Goal: Check status: Check status

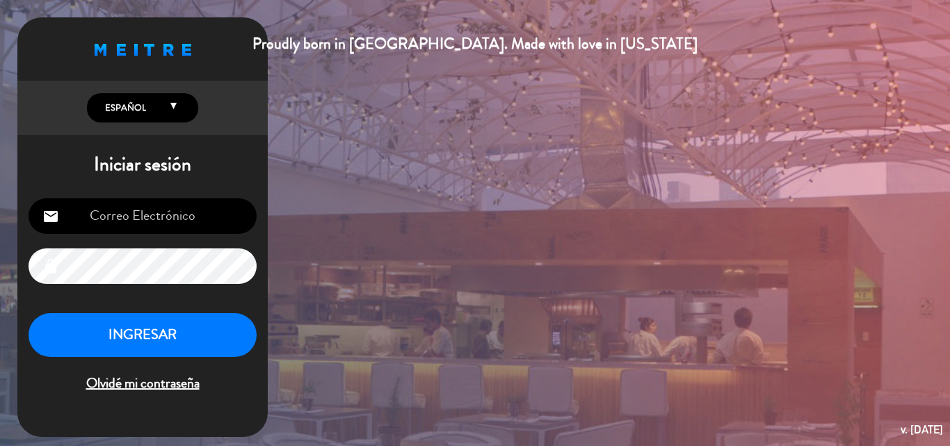
type input "[EMAIL_ADDRESS][DOMAIN_NAME]"
click at [179, 348] on button "INGRESAR" at bounding box center [143, 335] width 228 height 44
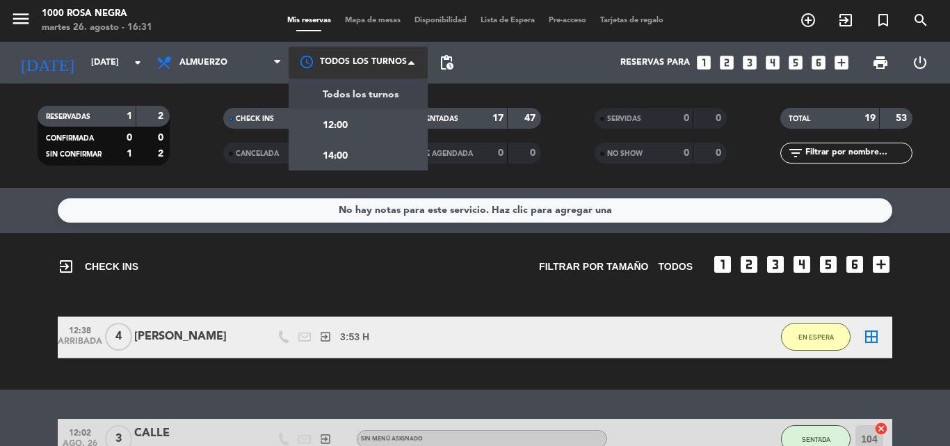
click at [410, 59] on span at bounding box center [415, 63] width 14 height 14
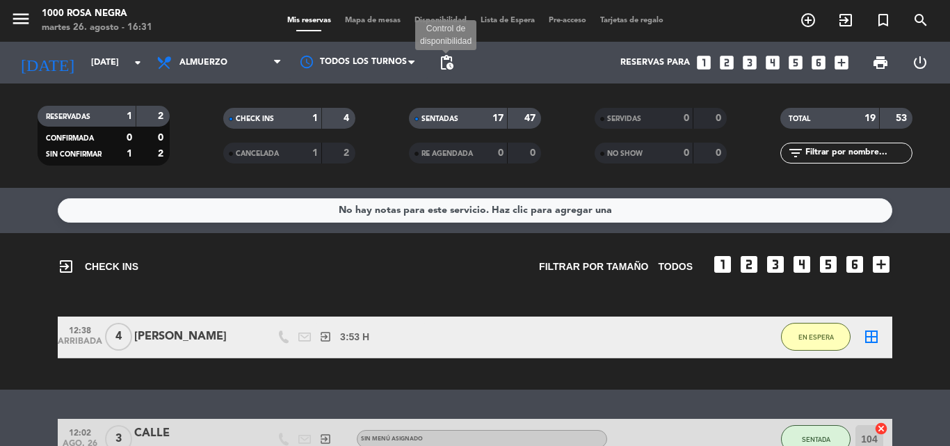
click at [446, 63] on span "pending_actions" at bounding box center [446, 62] width 17 height 17
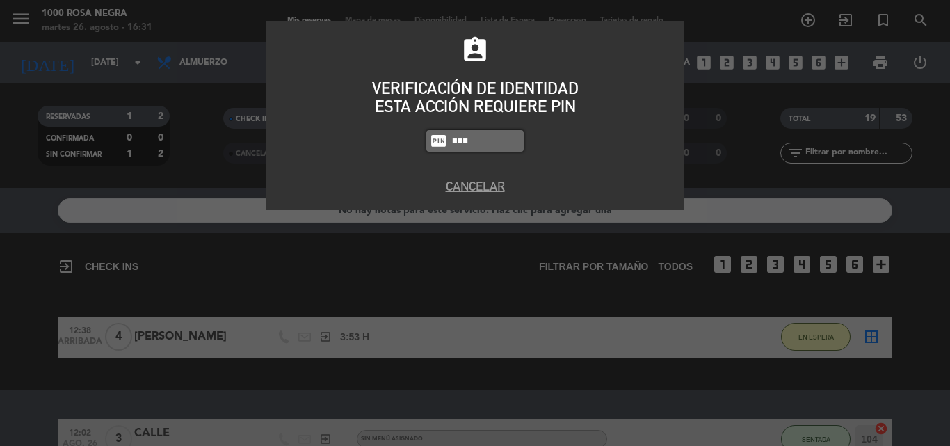
type input "6874"
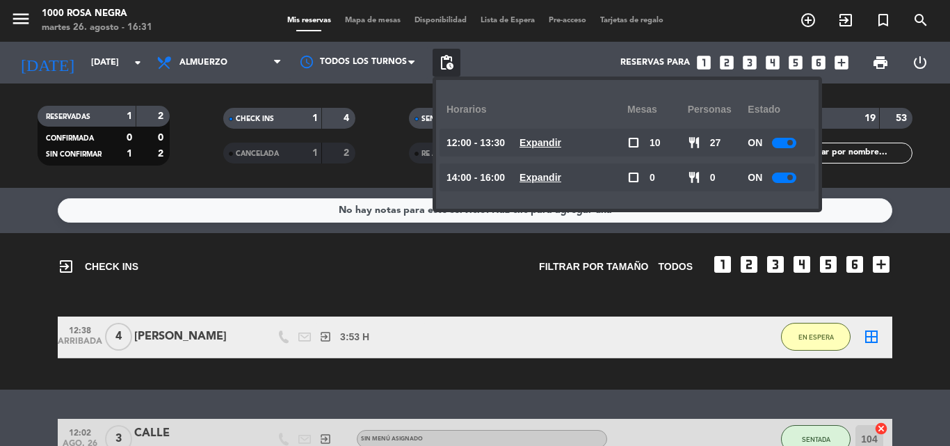
click at [378, 88] on div "RESERVADAS 1 2 CONFIRMADA 0 0 SIN CONFIRMAR 1 2 CHECK INS 1 4 CANCELADA 1 2 SEN…" at bounding box center [475, 135] width 950 height 104
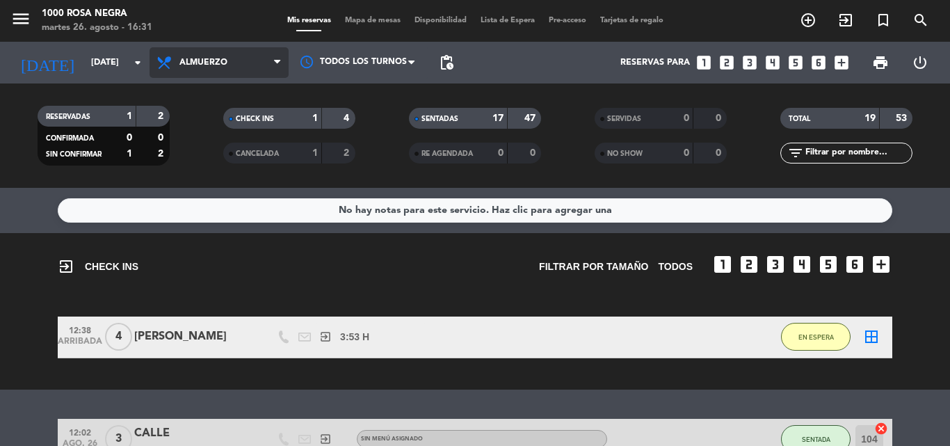
click at [269, 65] on span "Almuerzo" at bounding box center [218, 62] width 139 height 31
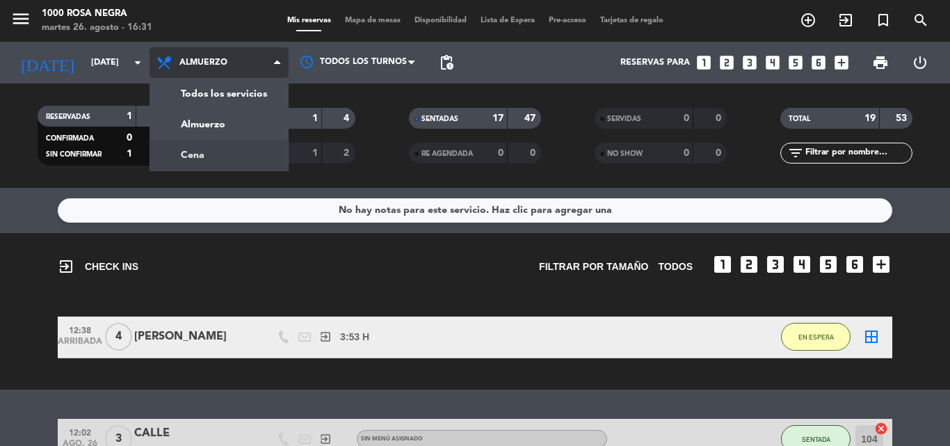
click at [188, 154] on div "menu 1000 [PERSON_NAME] Negra [DATE] 26. agosto - 16:31 Mis reservas Mapa de me…" at bounding box center [475, 94] width 950 height 188
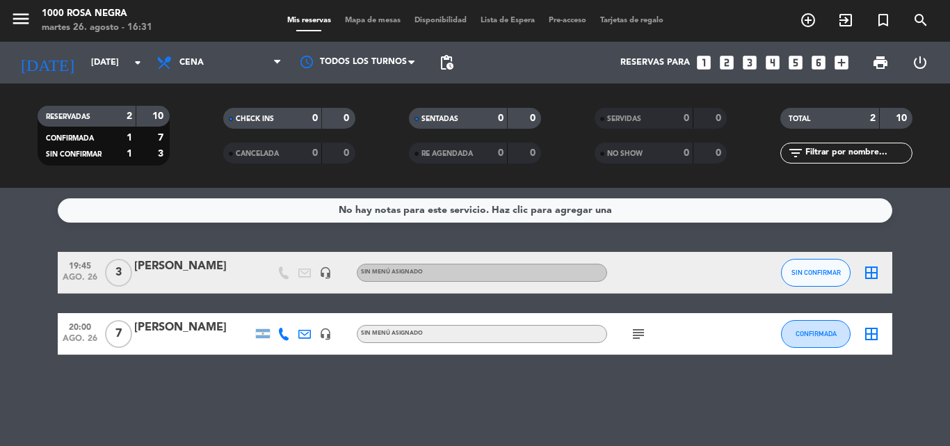
click at [642, 334] on icon "subject" at bounding box center [638, 333] width 17 height 17
click at [537, 358] on div "No hay notas para este servicio. Haz clic para agregar una 19:45 [DATE] 3 [PERS…" at bounding box center [475, 317] width 950 height 258
click at [138, 60] on icon "arrow_drop_down" at bounding box center [137, 62] width 17 height 17
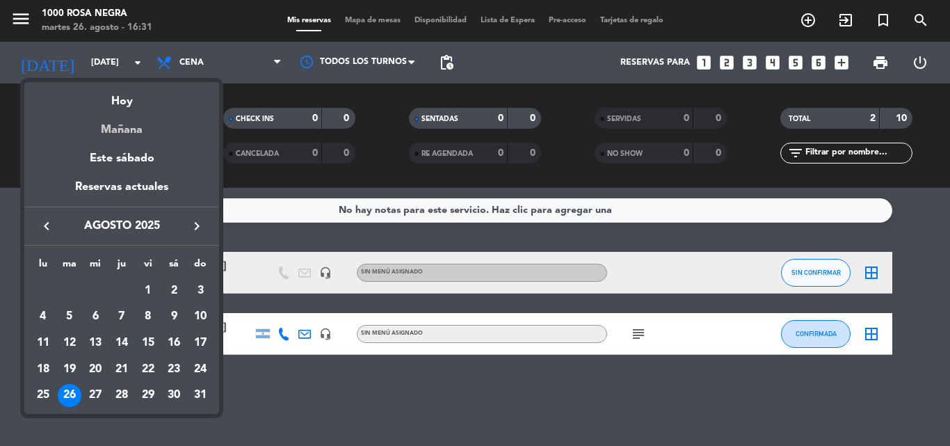
click at [125, 131] on div "Mañana" at bounding box center [121, 125] width 195 height 29
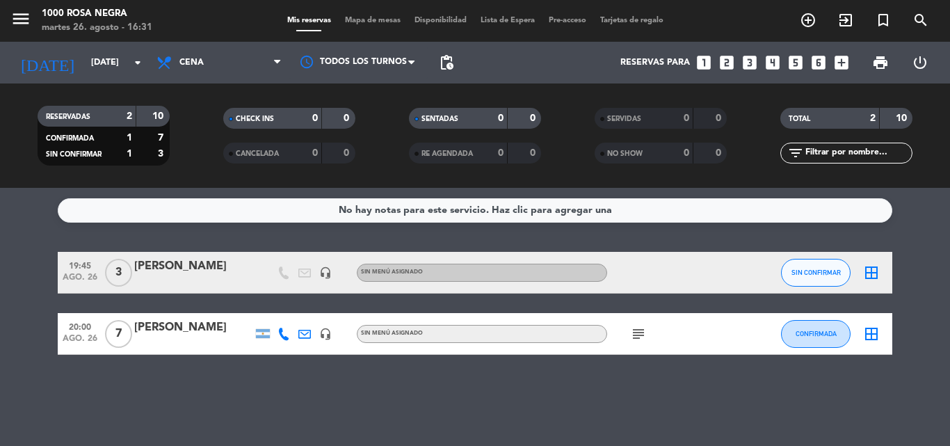
type input "mié. 27 ago."
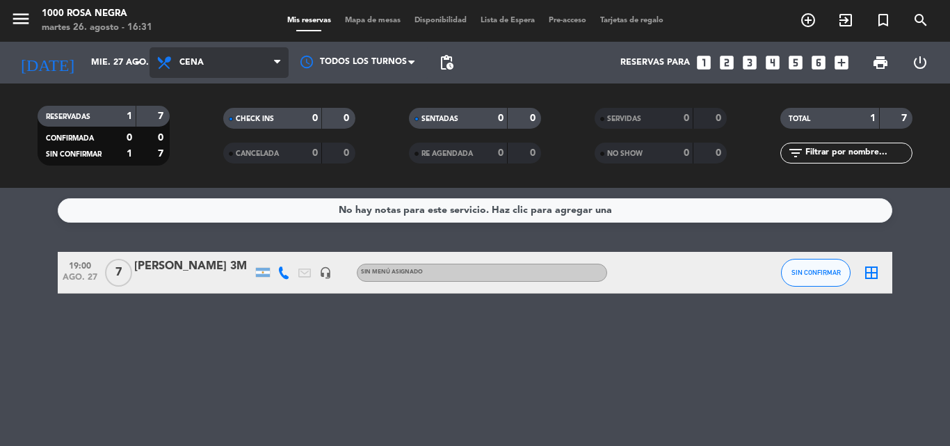
click at [277, 61] on icon at bounding box center [277, 62] width 6 height 11
click at [229, 113] on div "menu 1000 [PERSON_NAME] Negra [DATE] 26. agosto - 16:31 Mis reservas Mapa de me…" at bounding box center [475, 94] width 950 height 188
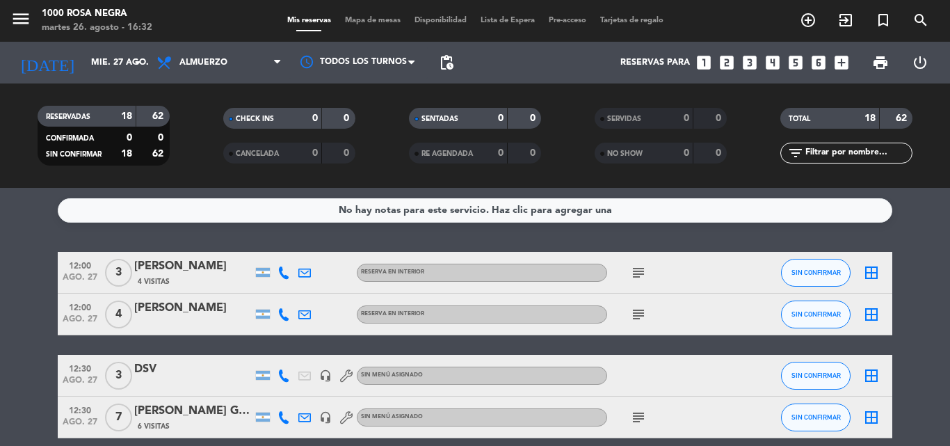
scroll to position [70, 0]
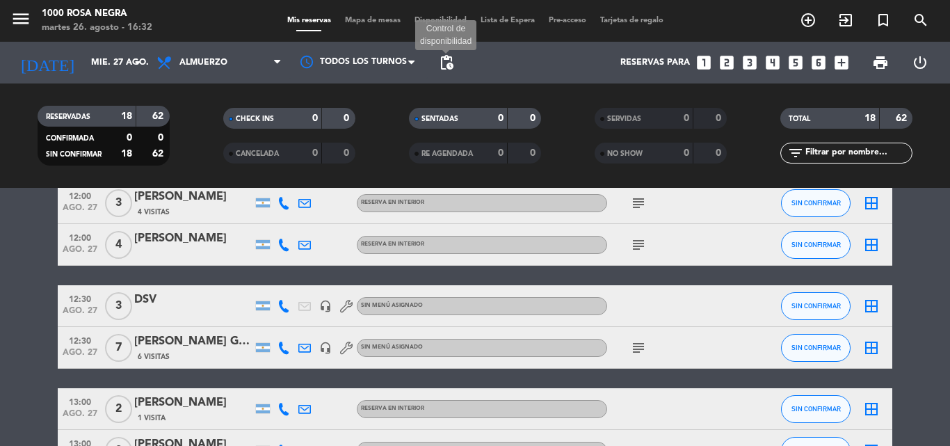
click at [451, 63] on span "pending_actions" at bounding box center [446, 62] width 17 height 17
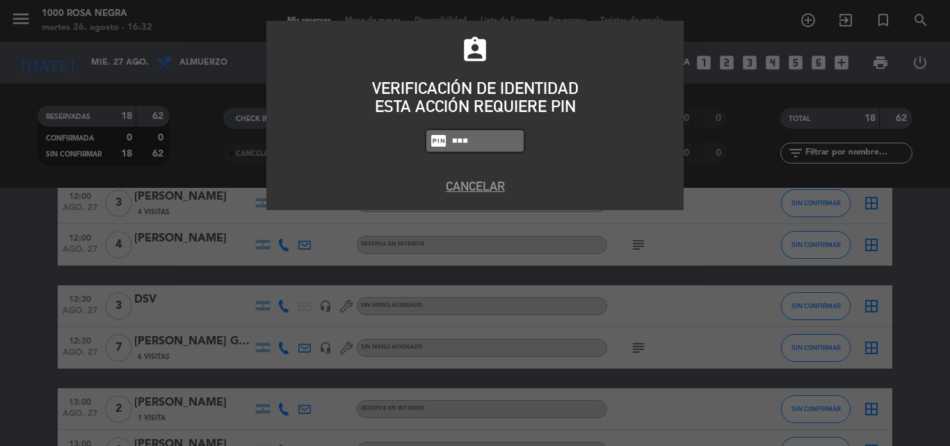
type input "6874"
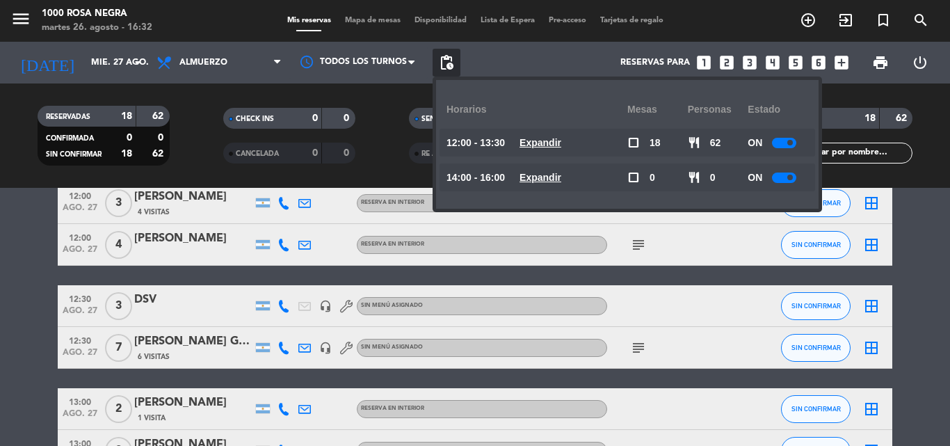
click at [401, 82] on div "Todos los turnos" at bounding box center [358, 63] width 139 height 42
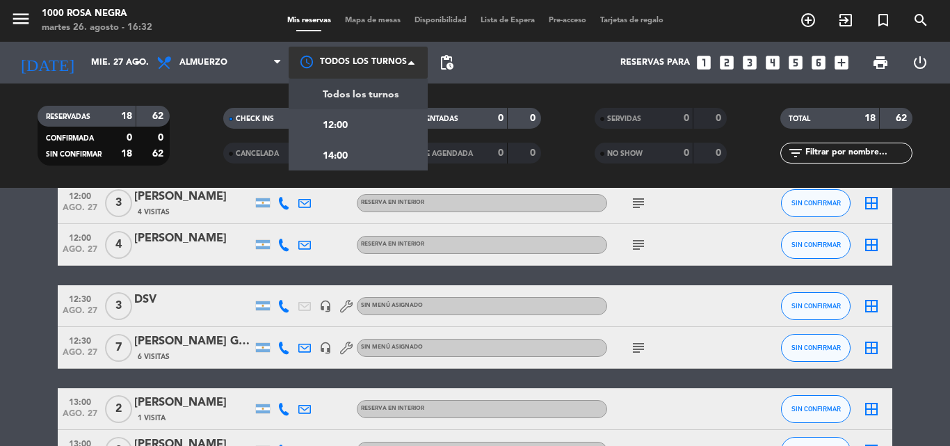
click at [416, 61] on span at bounding box center [415, 63] width 14 height 14
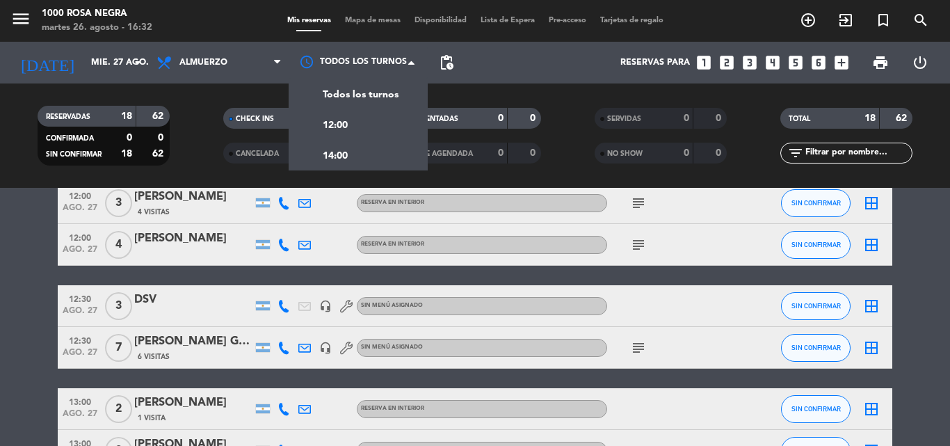
click at [516, 76] on div "Reservas para looks_one looks_two looks_3 looks_4 looks_5 looks_6 add_box" at bounding box center [657, 63] width 395 height 42
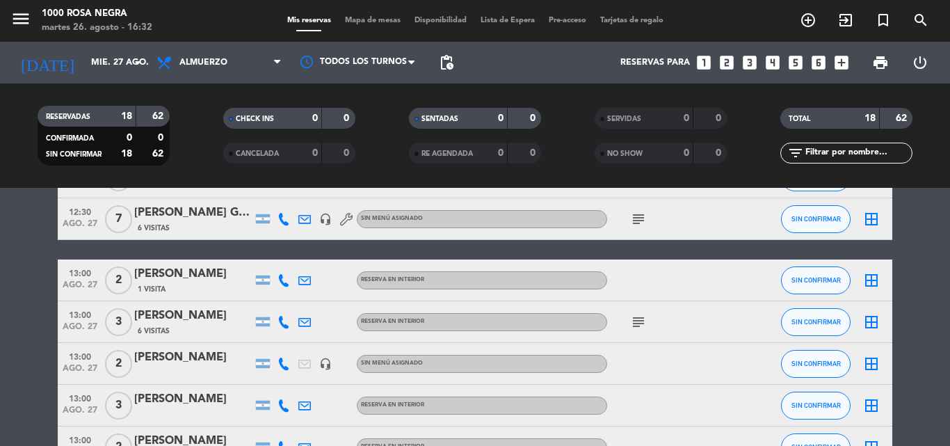
scroll to position [0, 0]
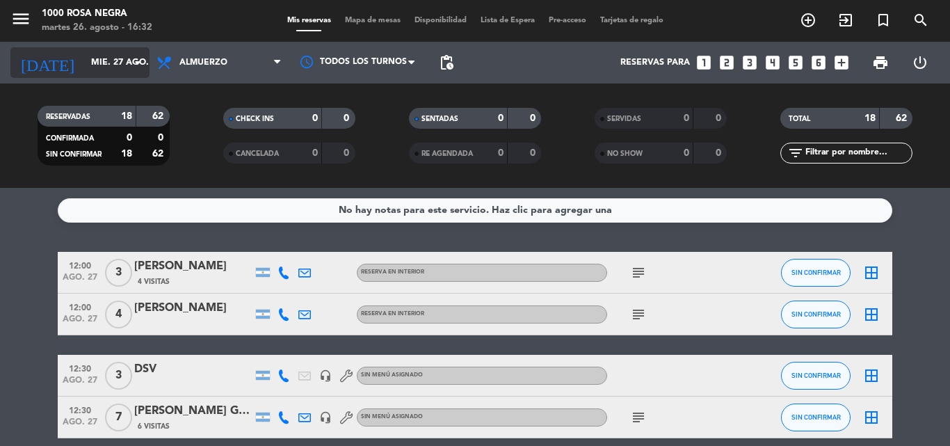
click at [134, 68] on icon "arrow_drop_down" at bounding box center [137, 62] width 17 height 17
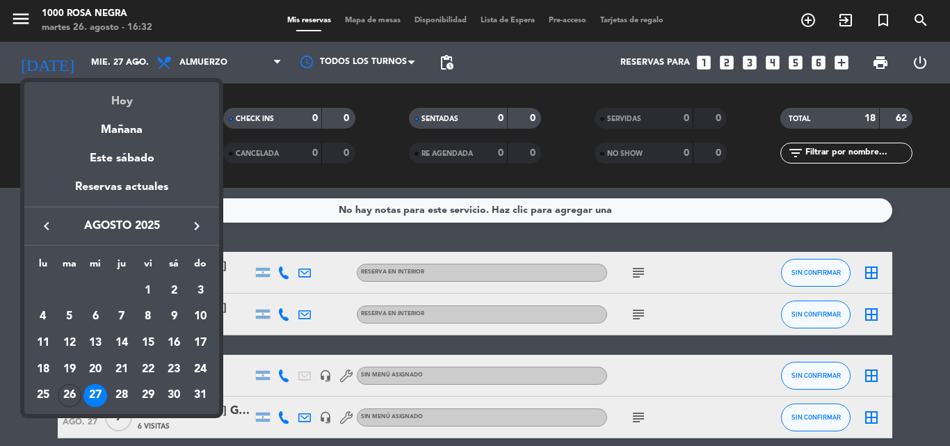
click at [140, 99] on div "Hoy" at bounding box center [121, 96] width 195 height 29
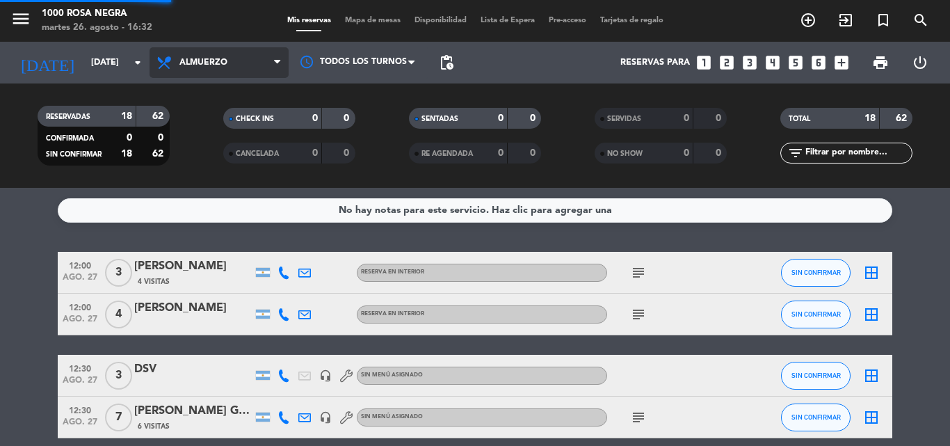
click at [236, 58] on span "Almuerzo" at bounding box center [218, 62] width 139 height 31
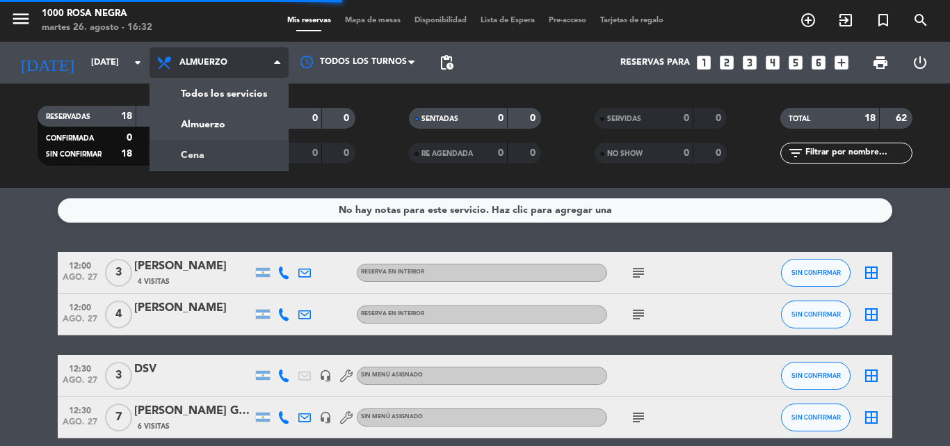
click at [229, 152] on div "menu 1000 [PERSON_NAME] Negra [DATE] 26. agosto - 16:32 Mis reservas Mapa de me…" at bounding box center [475, 94] width 950 height 188
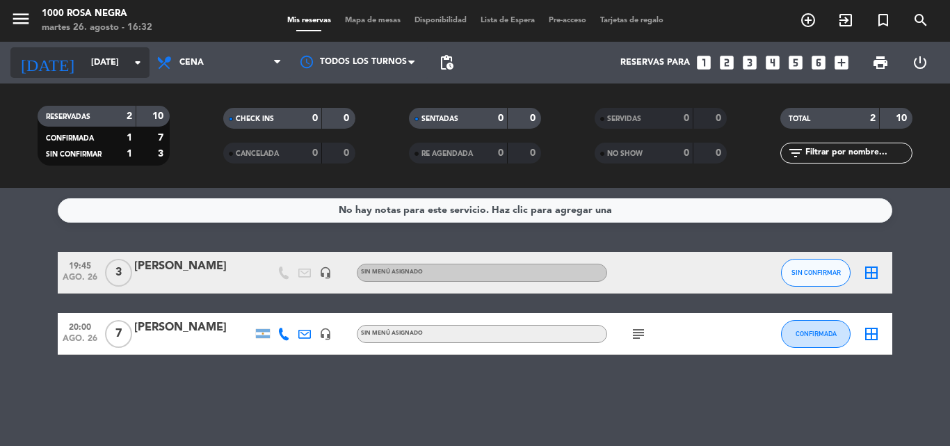
click at [88, 75] on div "[DATE] [DATE] arrow_drop_down" at bounding box center [79, 62] width 139 height 31
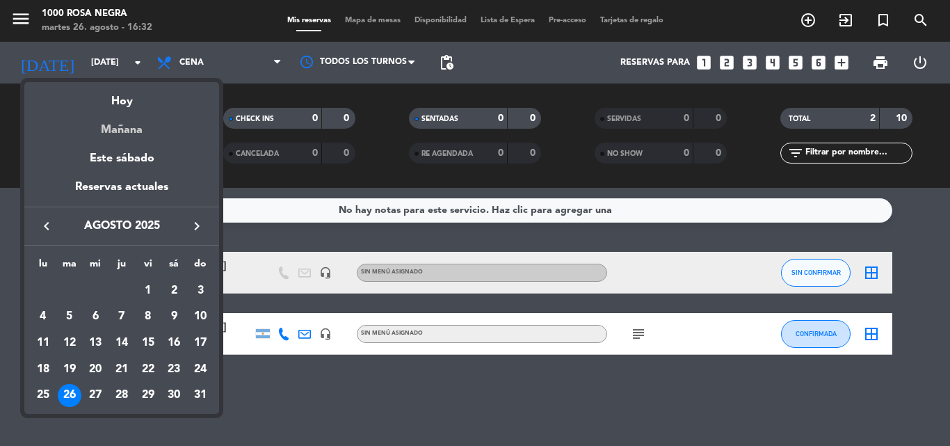
click at [115, 135] on div "Mañana" at bounding box center [121, 125] width 195 height 29
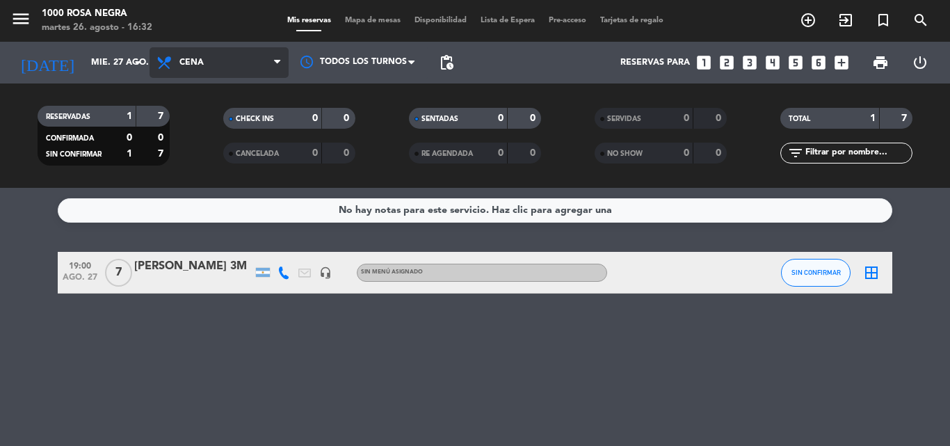
click at [200, 67] on span "Cena" at bounding box center [218, 62] width 139 height 31
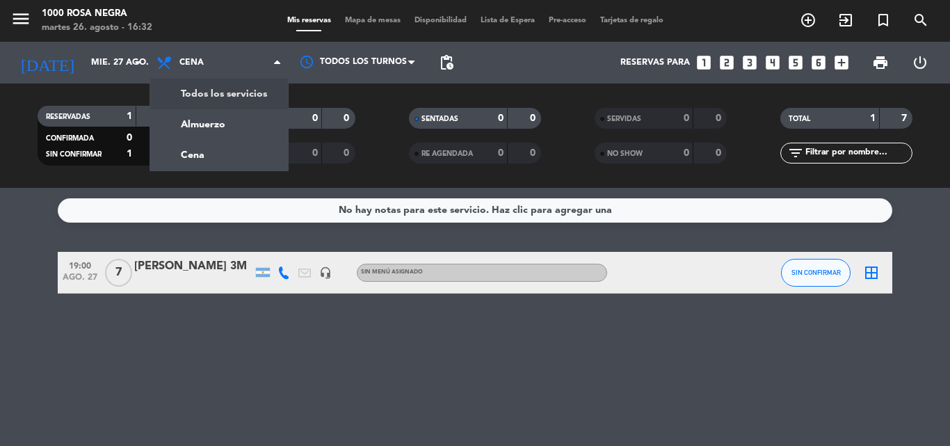
drag, startPoint x: 225, startPoint y: 106, endPoint x: 225, endPoint y: 120, distance: 13.9
click at [225, 108] on div "menu 1000 [PERSON_NAME] Negra [DATE] 26. agosto - 16:32 Mis reservas Mapa de me…" at bounding box center [475, 94] width 950 height 188
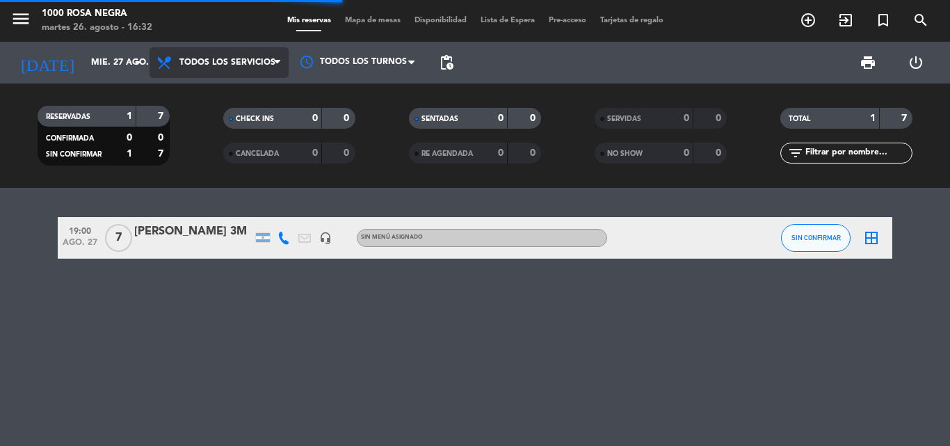
click at [220, 58] on span "Todos los servicios" at bounding box center [227, 63] width 96 height 10
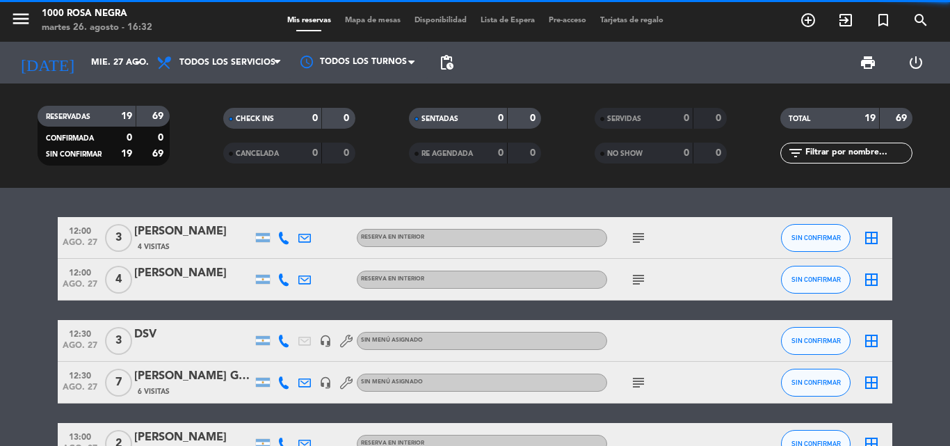
click at [217, 128] on filter-checkbox "CHECK INS 0 0" at bounding box center [289, 118] width 186 height 21
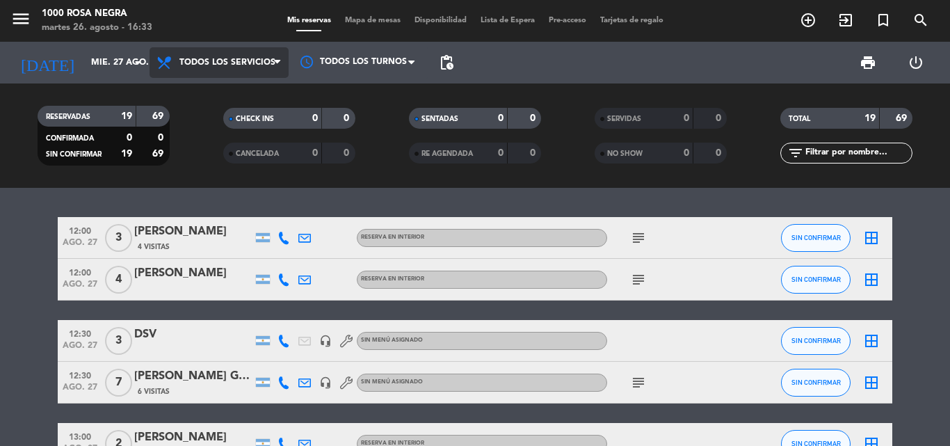
click at [229, 54] on span "Todos los servicios" at bounding box center [218, 62] width 139 height 31
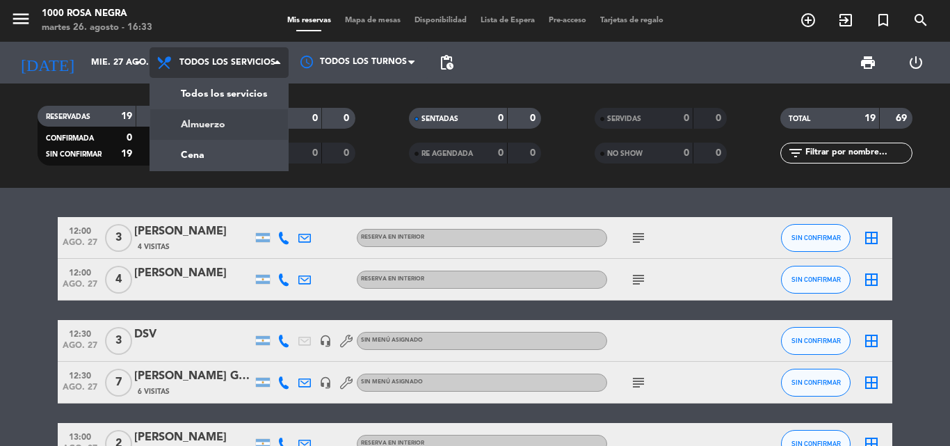
click at [237, 119] on div "menu 1000 [PERSON_NAME] Negra [DATE] 26. agosto - 16:33 Mis reservas Mapa de me…" at bounding box center [475, 94] width 950 height 188
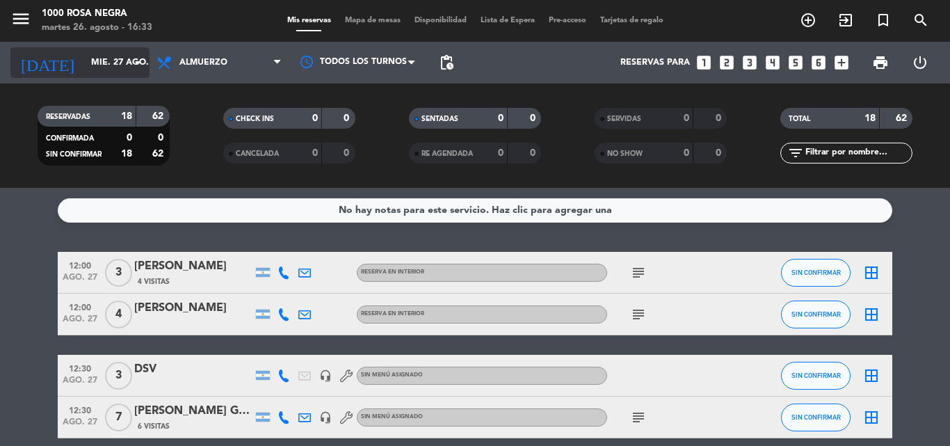
click at [136, 73] on input "mié. 27 ago." at bounding box center [143, 63] width 118 height 24
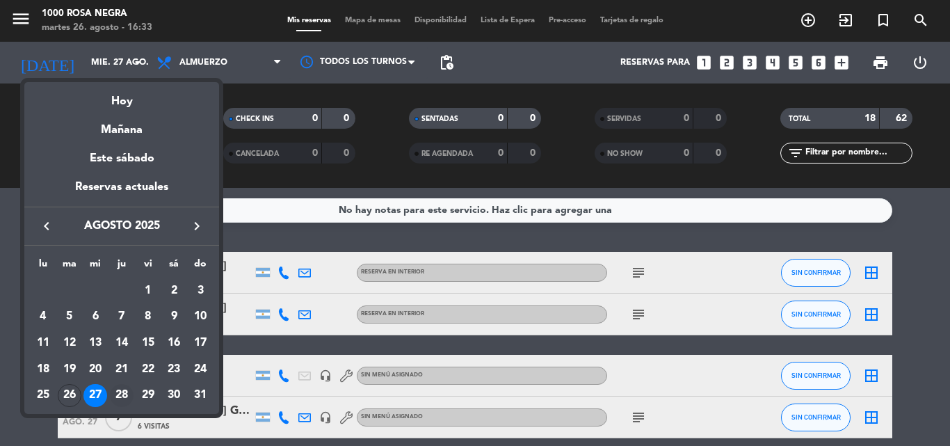
click at [130, 389] on div "28" at bounding box center [122, 396] width 24 height 24
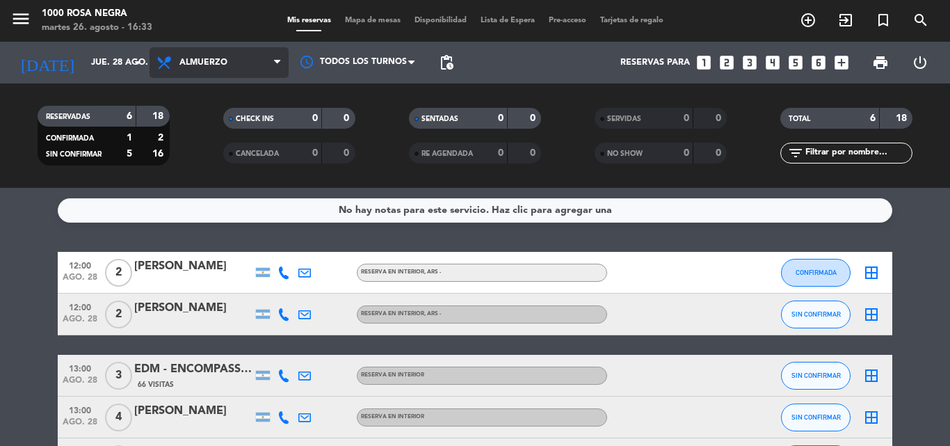
click at [243, 54] on span "Almuerzo" at bounding box center [218, 62] width 139 height 31
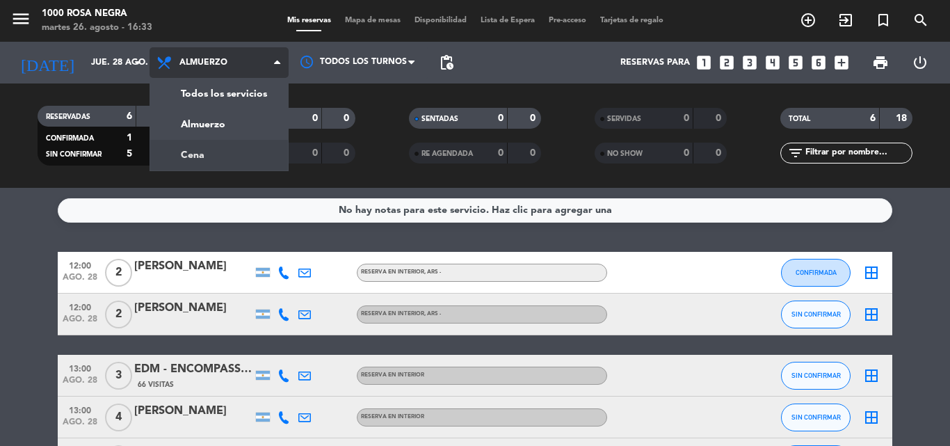
click at [259, 161] on div "menu 1000 [PERSON_NAME] Negra [DATE] 26. agosto - 16:33 Mis reservas Mapa de me…" at bounding box center [475, 94] width 950 height 188
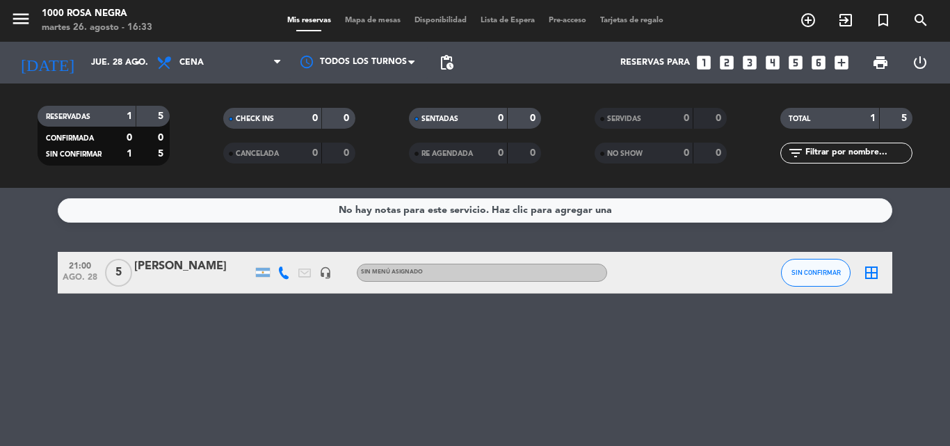
click at [168, 264] on div "[PERSON_NAME]" at bounding box center [193, 266] width 118 height 18
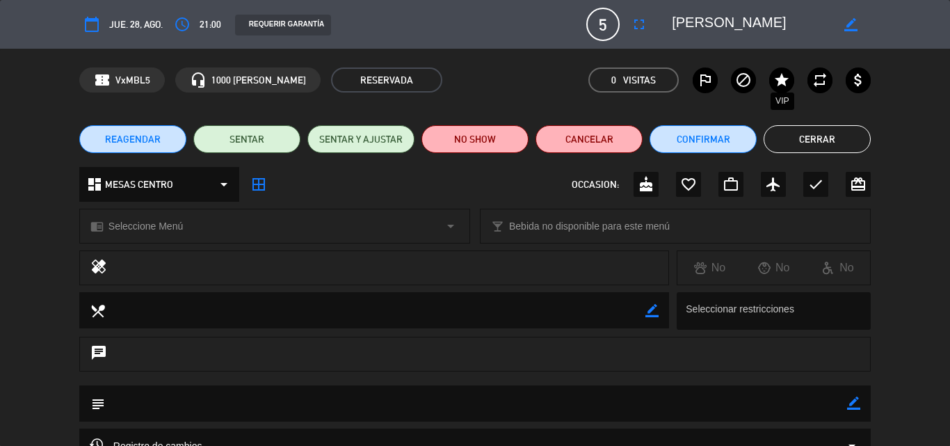
click at [781, 84] on icon "star" at bounding box center [781, 80] width 17 height 17
click at [825, 131] on button "Cerrar" at bounding box center [816, 139] width 107 height 28
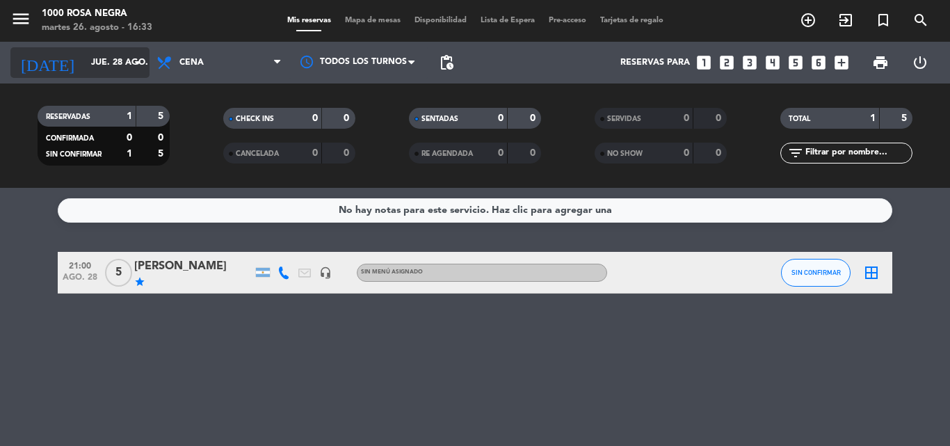
click at [96, 65] on input "jue. 28 ago." at bounding box center [143, 63] width 118 height 24
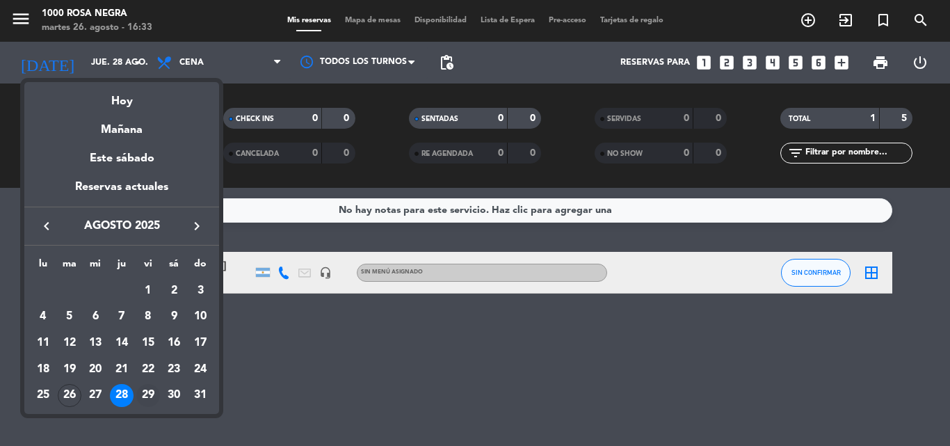
click at [154, 393] on div "29" at bounding box center [148, 396] width 24 height 24
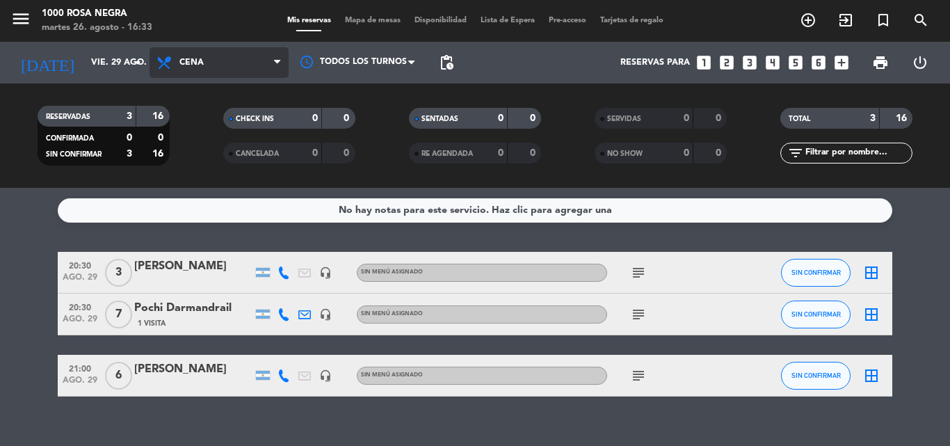
click at [200, 67] on span "Cena" at bounding box center [191, 63] width 24 height 10
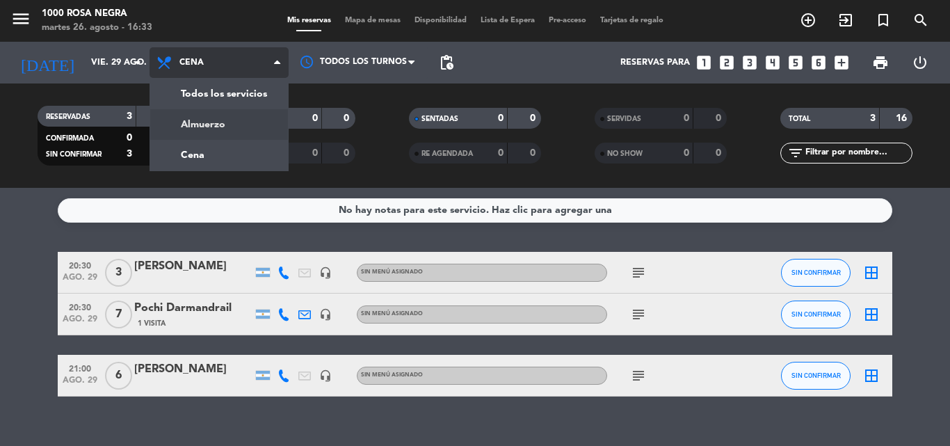
click at [222, 122] on div "menu 1000 [PERSON_NAME] Negra [DATE] 26. agosto - 16:33 Mis reservas Mapa de me…" at bounding box center [475, 94] width 950 height 188
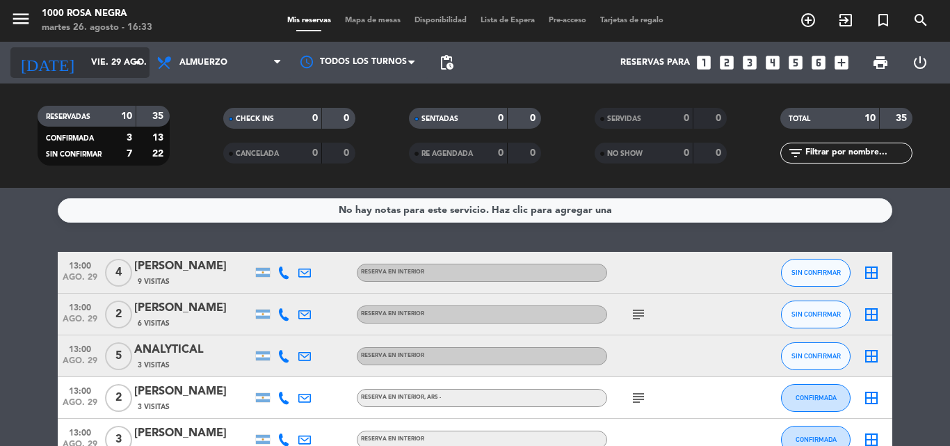
click at [84, 63] on input "vie. 29 ago." at bounding box center [143, 63] width 118 height 24
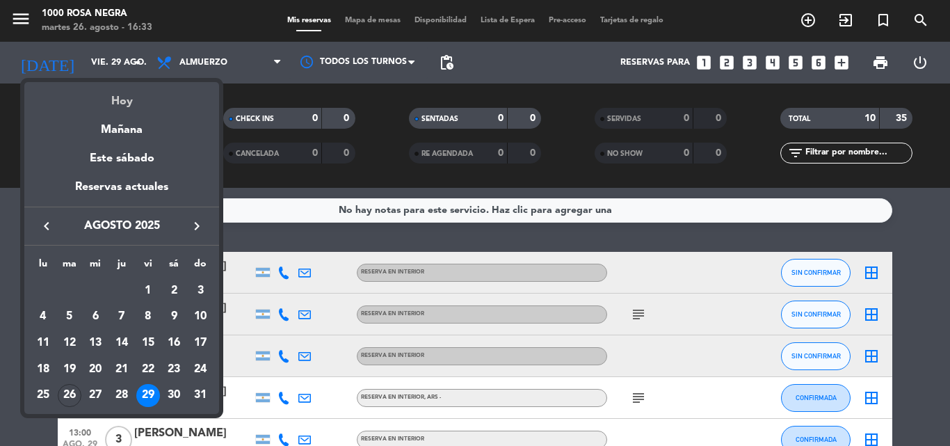
click at [109, 96] on div "Hoy" at bounding box center [121, 96] width 195 height 29
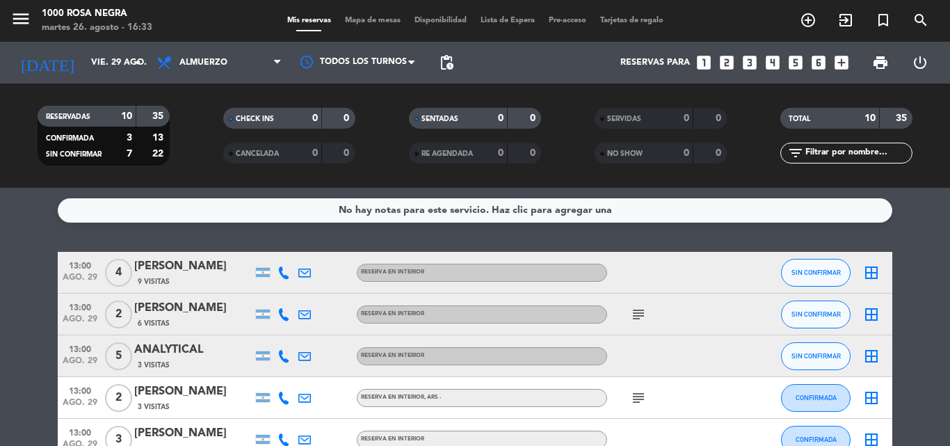
type input "[DATE]"
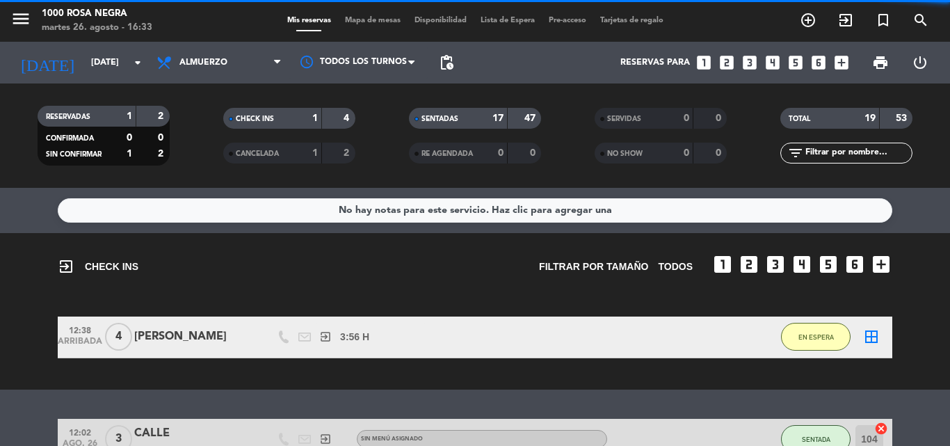
click at [237, 53] on span "Almuerzo" at bounding box center [218, 62] width 139 height 31
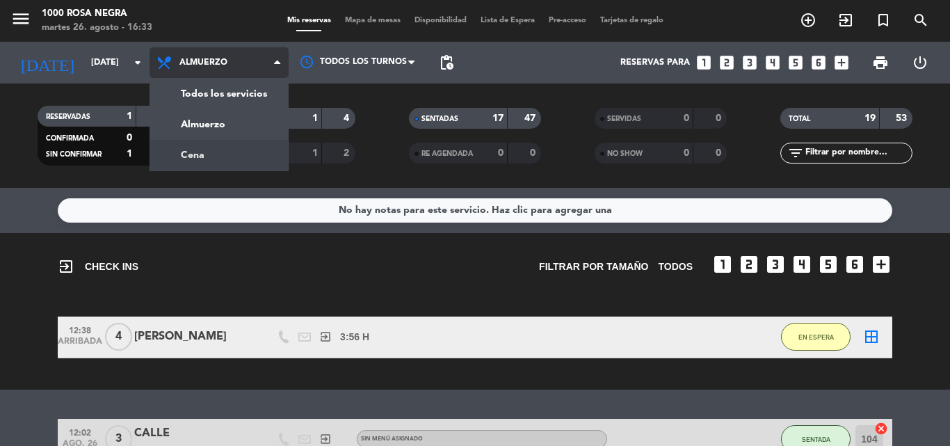
click at [210, 150] on div "menu 1000 [PERSON_NAME] Negra [DATE] 26. agosto - 16:33 Mis reservas Mapa de me…" at bounding box center [475, 94] width 950 height 188
